Goal: Check status: Check status

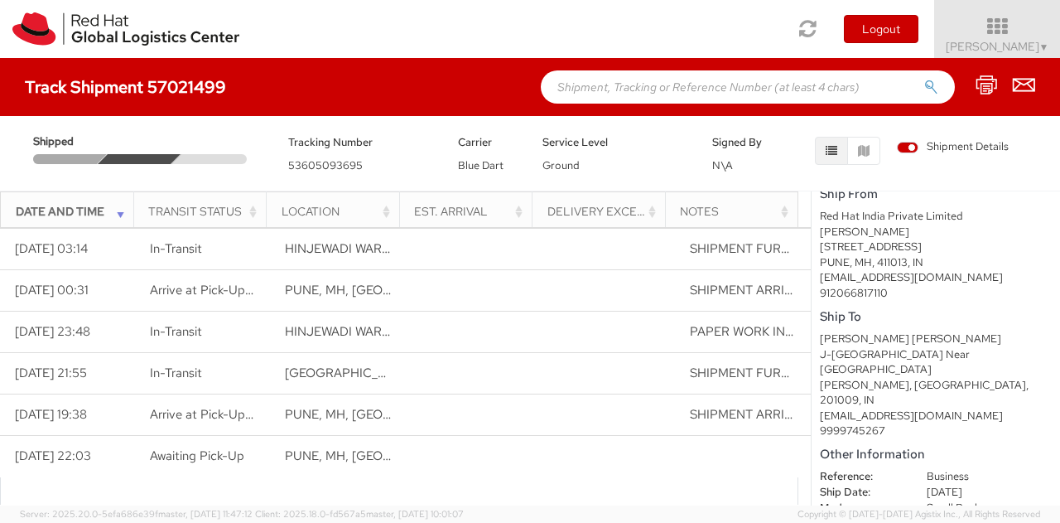
scroll to position [210, 0]
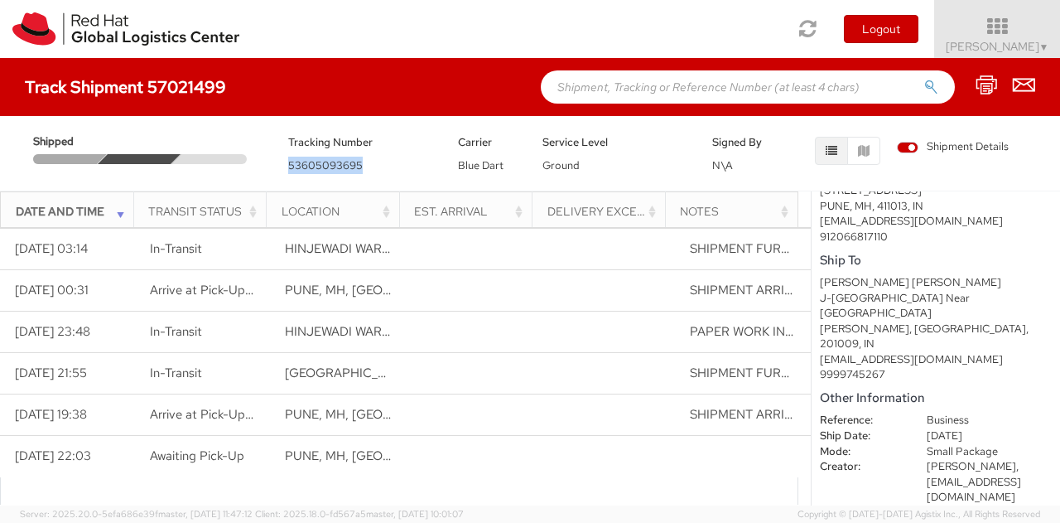
drag, startPoint x: 284, startPoint y: 162, endPoint x: 373, endPoint y: 165, distance: 88.7
click at [373, 165] on div "Tracking Number 53605093695" at bounding box center [361, 153] width 170 height 41
copy span "53605093695"
